Goal: Use online tool/utility

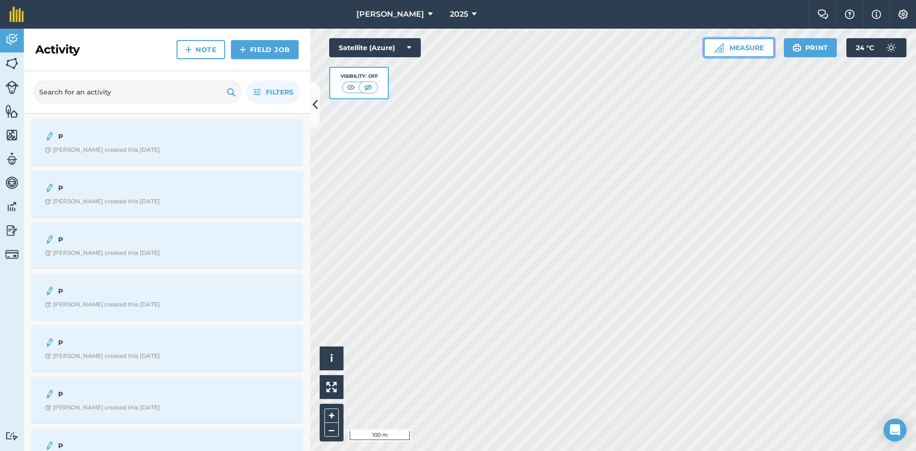
click at [569, 46] on button "Measure" at bounding box center [738, 47] width 71 height 19
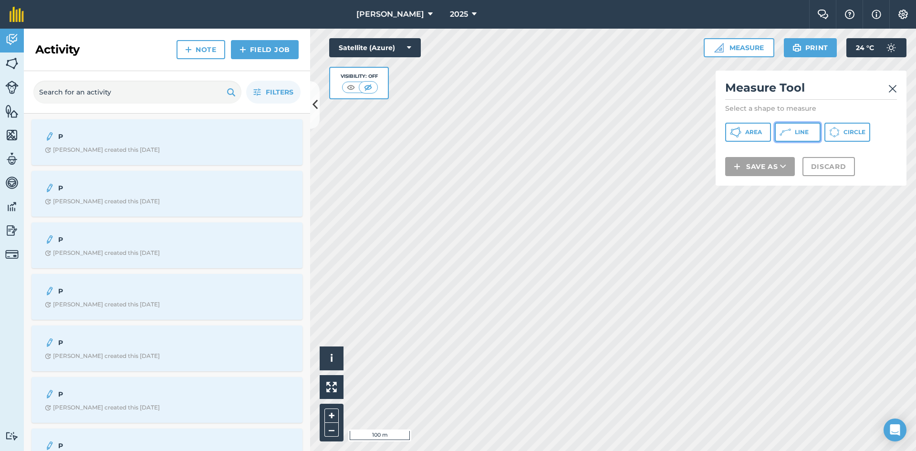
click at [569, 129] on button "Line" at bounding box center [797, 132] width 46 height 19
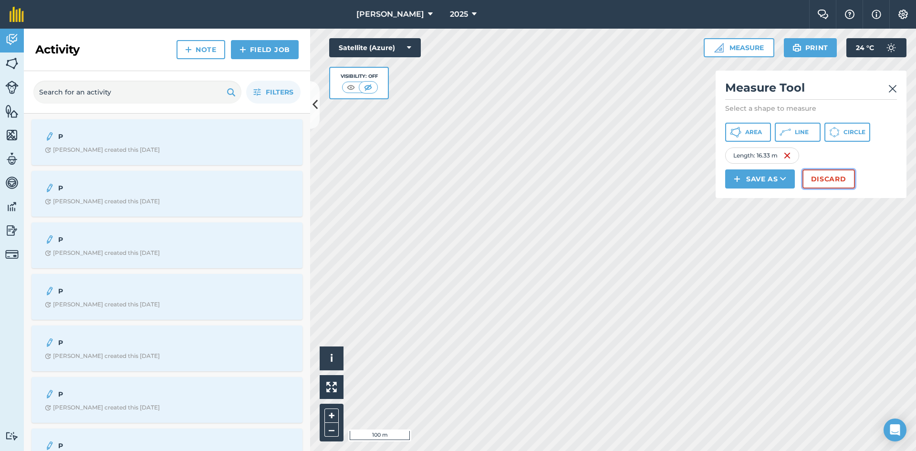
click at [569, 178] on button "Discard" at bounding box center [828, 178] width 52 height 19
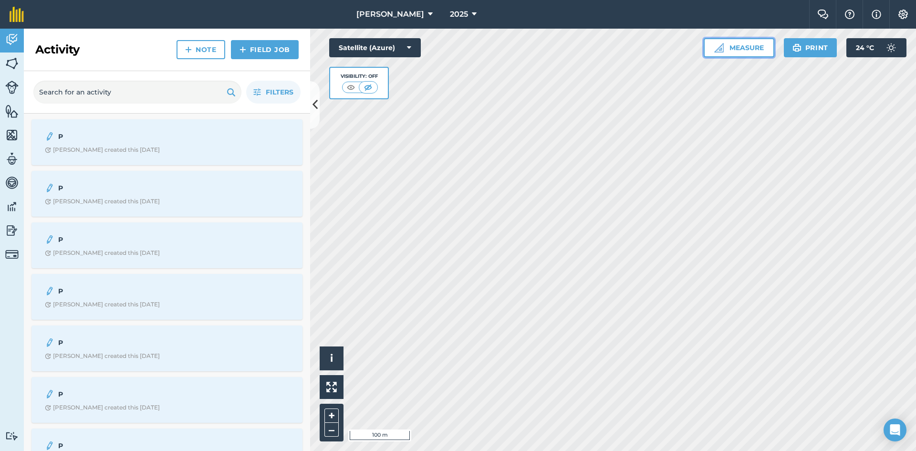
click at [569, 50] on button "Measure" at bounding box center [738, 47] width 71 height 19
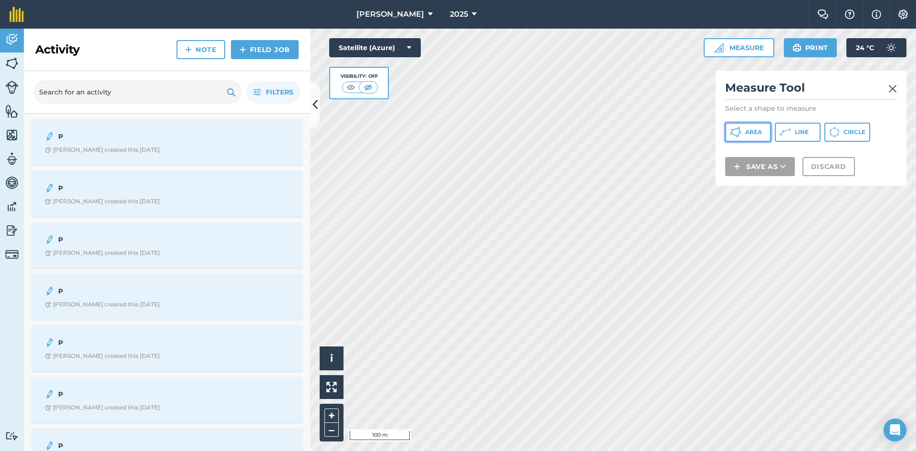
click at [569, 134] on span "Area" at bounding box center [753, 132] width 17 height 8
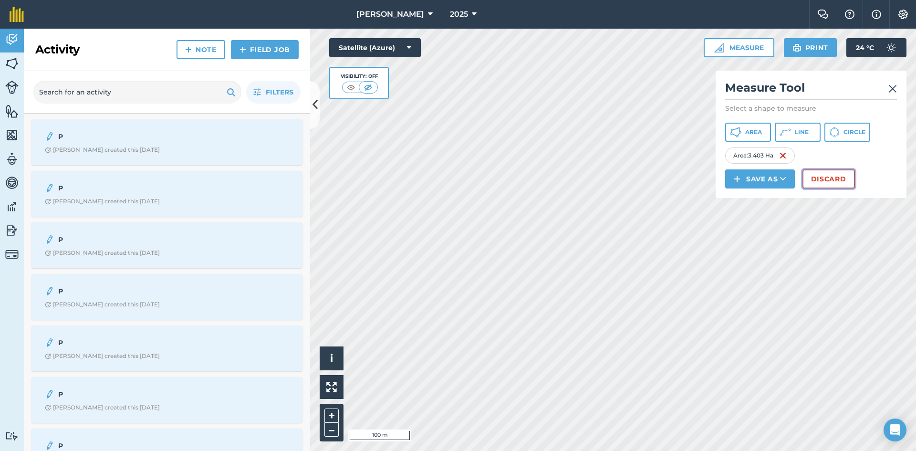
click at [569, 180] on button "Discard" at bounding box center [828, 178] width 52 height 19
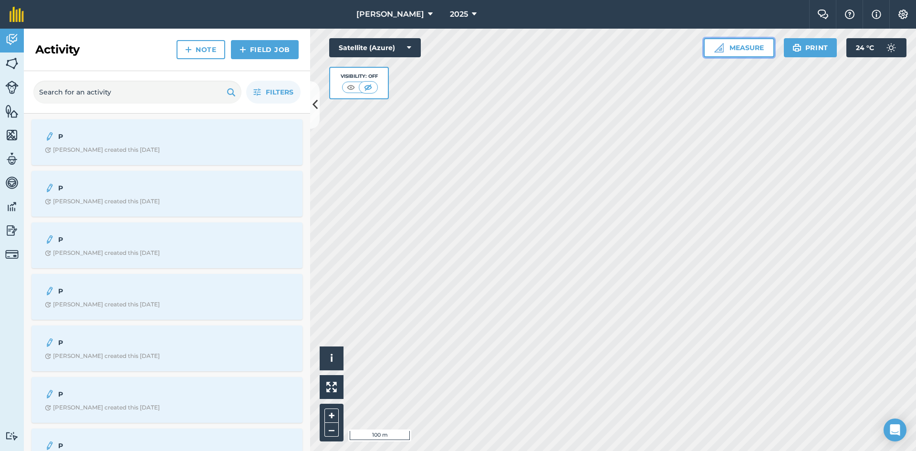
click at [569, 48] on button "Measure" at bounding box center [738, 47] width 71 height 19
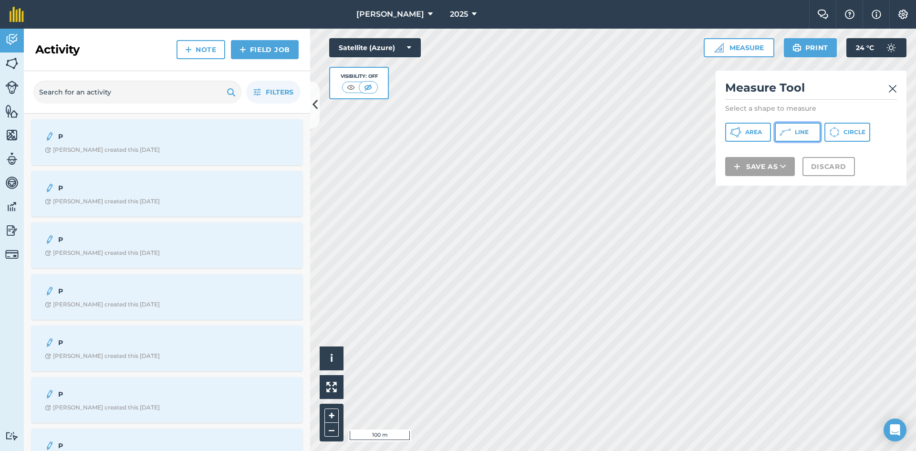
click at [569, 135] on button "Line" at bounding box center [797, 132] width 46 height 19
